Goal: Check status

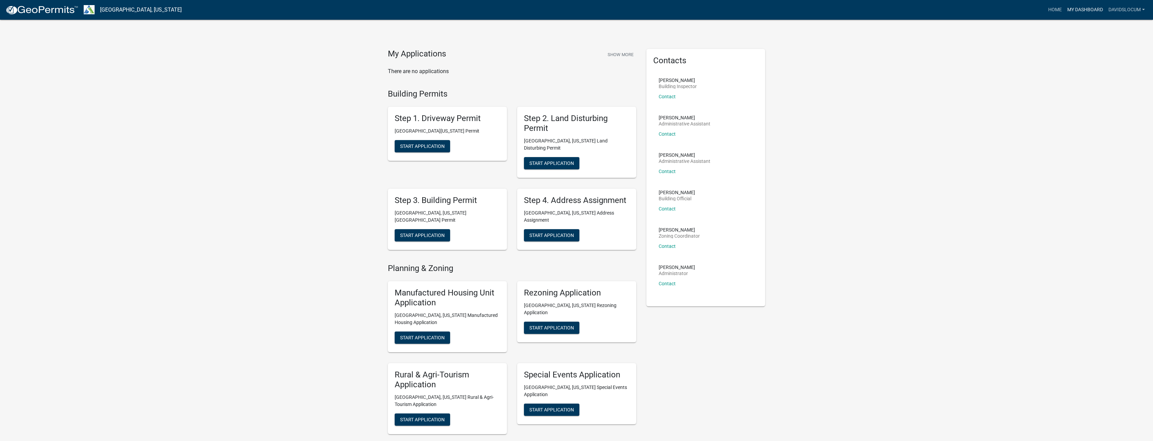
click at [1088, 9] on link "My Dashboard" at bounding box center [1085, 9] width 41 height 13
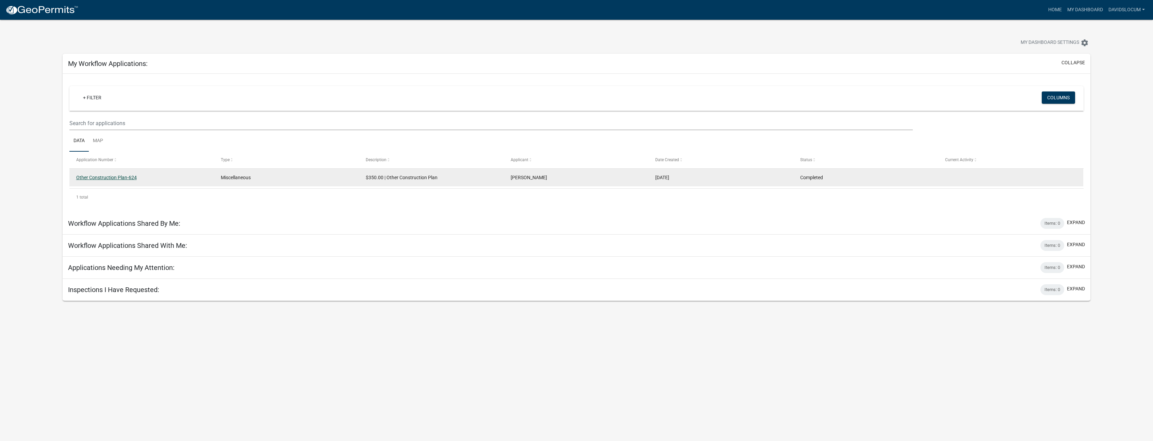
click at [129, 178] on link "Other Construction Plan-624" at bounding box center [106, 177] width 61 height 5
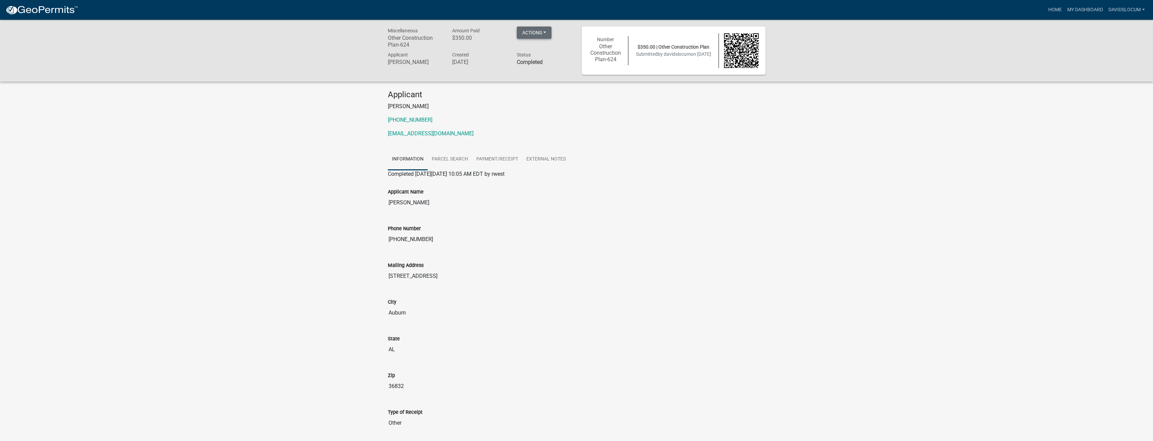
click at [547, 34] on button "Actions" at bounding box center [534, 33] width 35 height 12
click at [271, 141] on div "Miscellaneous Other Construction Plan-624 Amount Paid $350.00 Actions View rece…" at bounding box center [576, 355] width 1153 height 671
